Goal: Check status: Check status

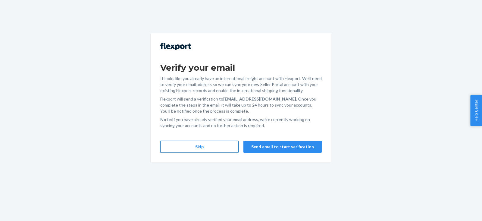
click at [205, 146] on button "Skip" at bounding box center [199, 146] width 78 height 12
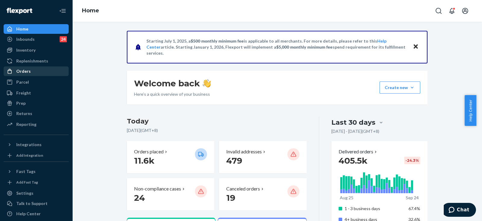
click at [45, 70] on div "Orders" at bounding box center [36, 71] width 64 height 8
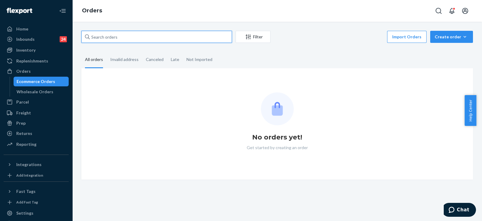
click at [152, 38] on input "text" at bounding box center [156, 37] width 151 height 12
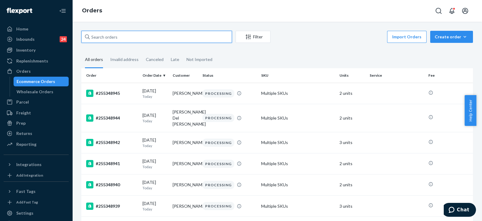
paste input "255260262"
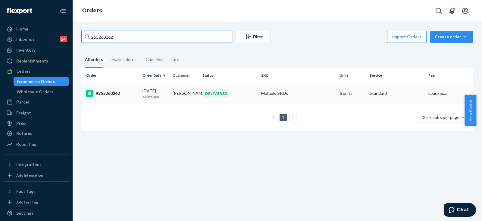
type input "255260262"
click at [219, 91] on div "DELIVERED" at bounding box center [216, 93] width 28 height 8
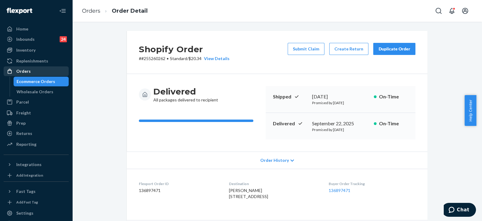
click at [36, 70] on div "Orders" at bounding box center [36, 71] width 64 height 8
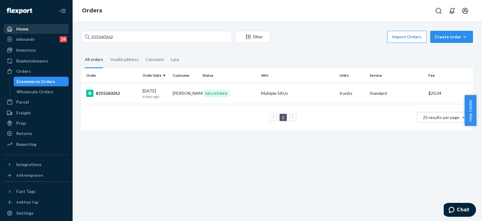
click at [47, 24] on link "Home" at bounding box center [36, 29] width 65 height 10
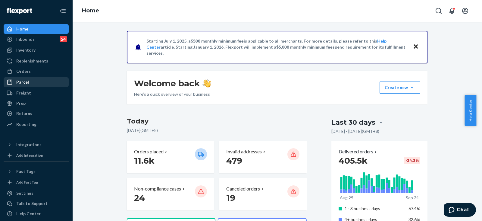
click at [36, 80] on div "Parcel" at bounding box center [36, 82] width 64 height 8
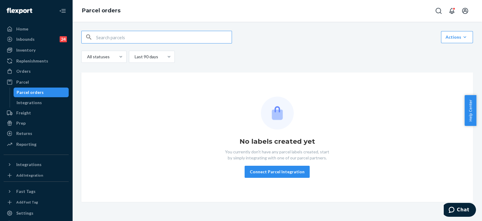
click at [187, 38] on input "text" at bounding box center [164, 37] width 136 height 12
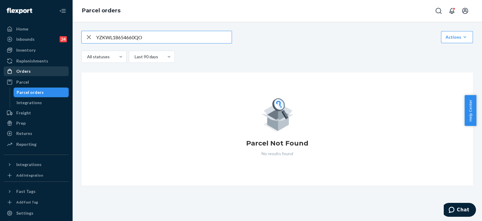
type input "YZKWL18654660QO"
click at [39, 71] on div "Orders" at bounding box center [36, 71] width 64 height 8
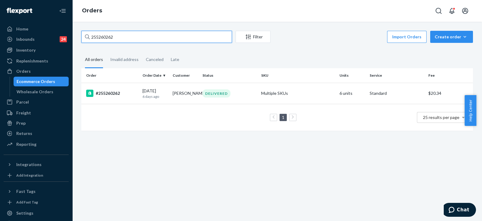
click at [125, 38] on input "255260262" at bounding box center [156, 37] width 151 height 12
paste input "YZKWL18654660QO"
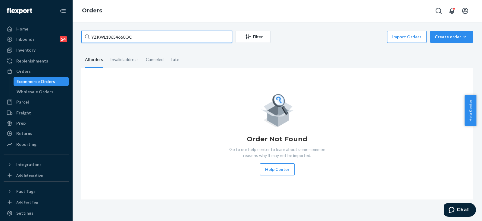
paste input "playlula250826021129900"
type input "playlula250826021129900"
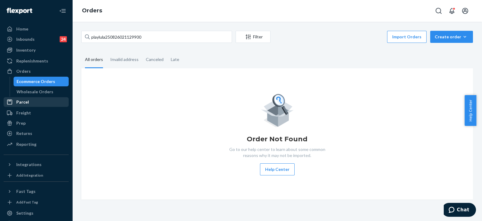
click at [36, 98] on div "Parcel" at bounding box center [36, 102] width 64 height 8
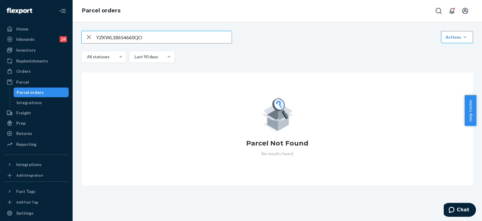
click at [140, 39] on input "YZKWL18654660QO" at bounding box center [164, 37] width 136 height 12
type input "playlula250826021129900"
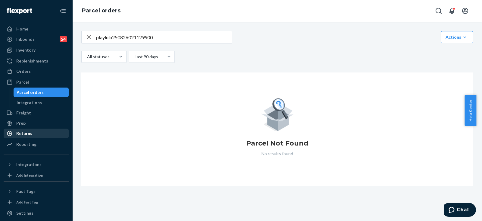
click at [41, 133] on div "Returns" at bounding box center [36, 133] width 64 height 8
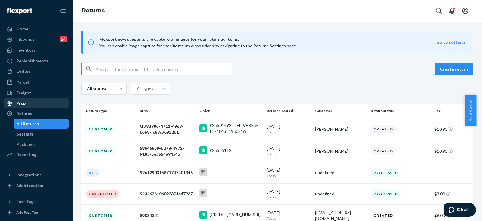
click at [34, 103] on div "Prep" at bounding box center [36, 103] width 64 height 8
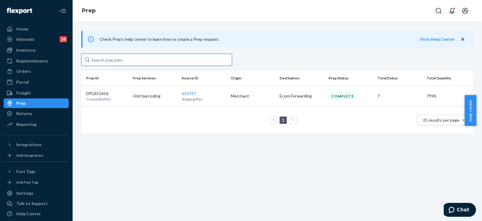
click at [128, 60] on input "text" at bounding box center [156, 60] width 151 height 12
paste input "Hi there, Thanks so much for your patience as we look into this. I wasn't able …"
type input "Hi there, Thanks so much for your patience as we look into this. I wasn't able …"
